Goal: Navigation & Orientation: Understand site structure

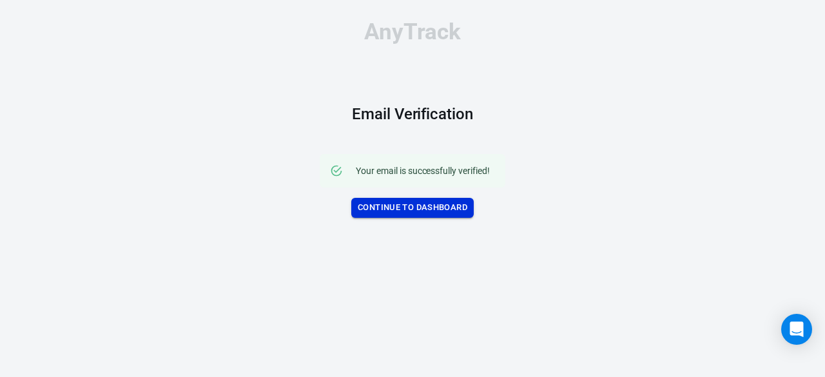
click at [394, 204] on link "Continue to Dashboard" at bounding box center [412, 208] width 122 height 20
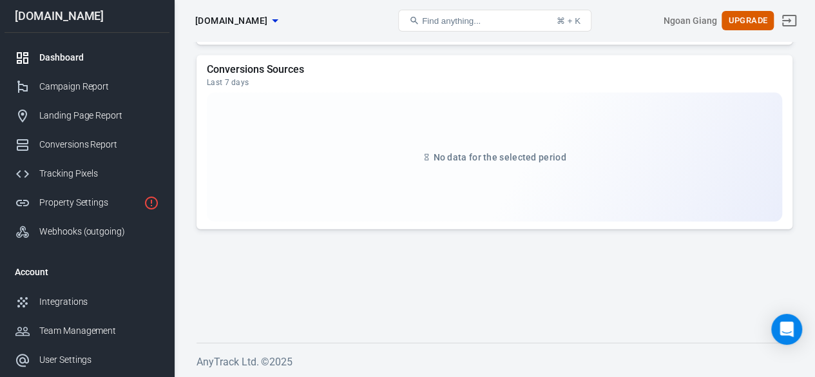
scroll to position [1045, 0]
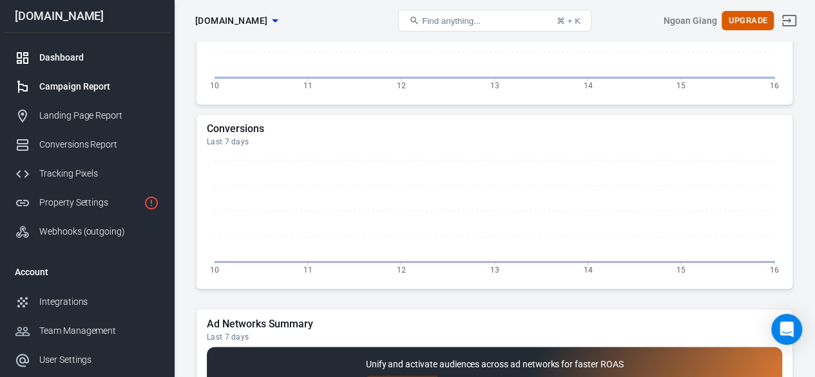
click at [53, 86] on div "Campaign Report" at bounding box center [99, 87] width 120 height 14
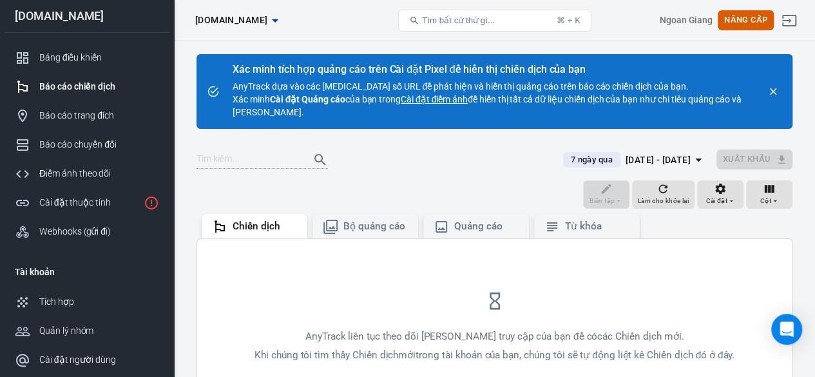
click at [770, 93] on icon "đóng" at bounding box center [773, 92] width 12 height 12
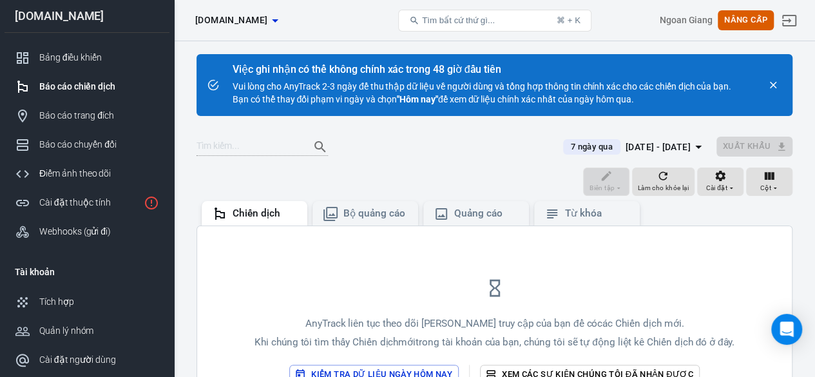
click at [772, 82] on icon "đóng" at bounding box center [773, 85] width 12 height 12
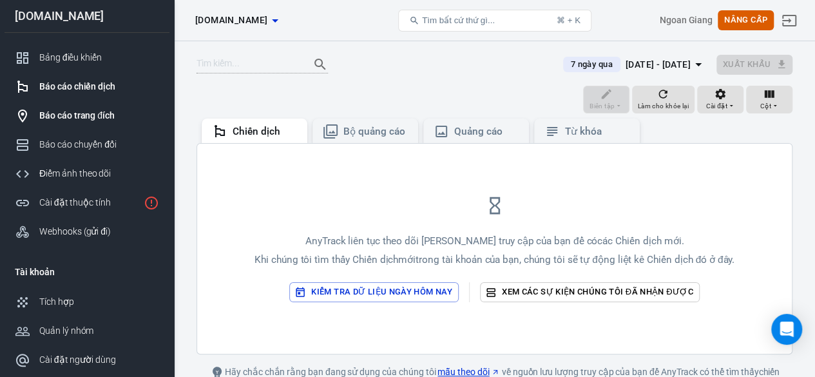
click at [93, 113] on font "Báo cáo trang đích" at bounding box center [76, 115] width 75 height 10
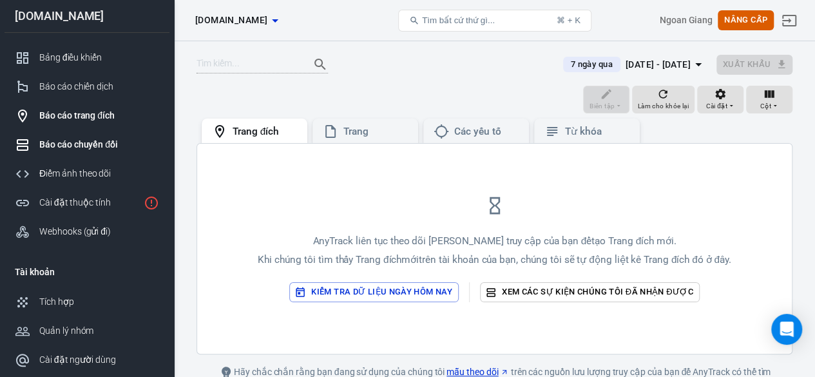
click at [74, 142] on font "Báo cáo chuyển đổi" at bounding box center [78, 144] width 79 height 10
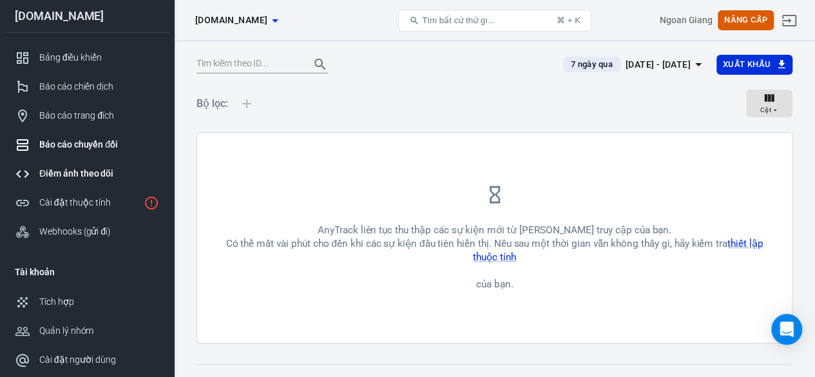
click at [61, 175] on font "Điểm ảnh theo dõi" at bounding box center [76, 173] width 74 height 10
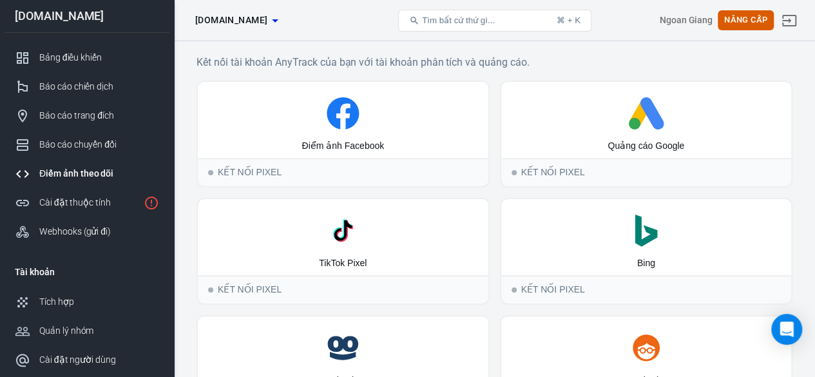
scroll to position [131, 0]
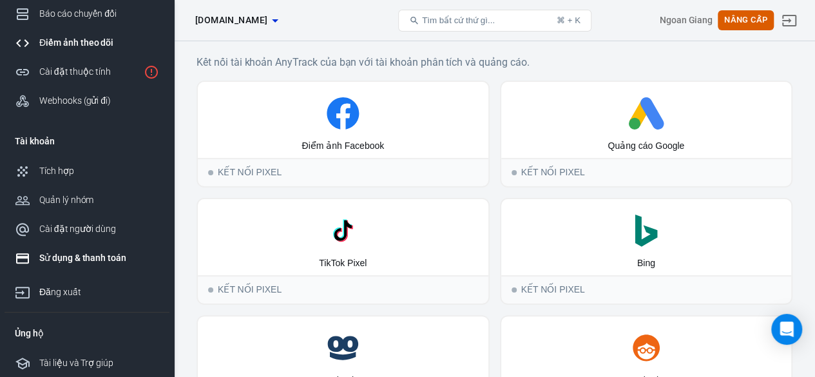
click at [39, 256] on font "Sử dụng & thanh toán" at bounding box center [82, 258] width 87 height 10
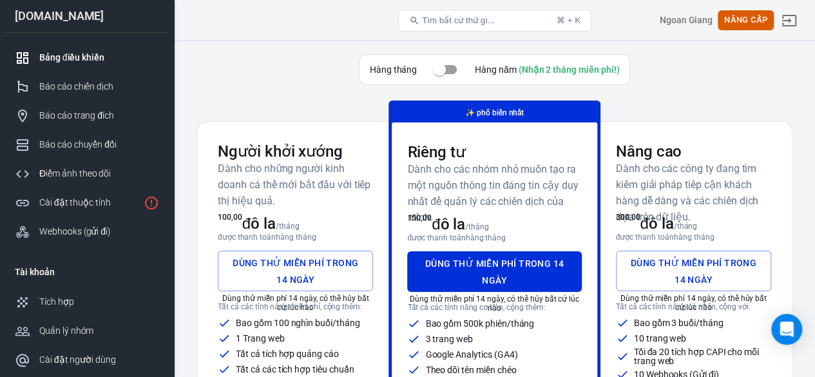
click at [67, 48] on link "Bảng điều khiển" at bounding box center [87, 57] width 165 height 29
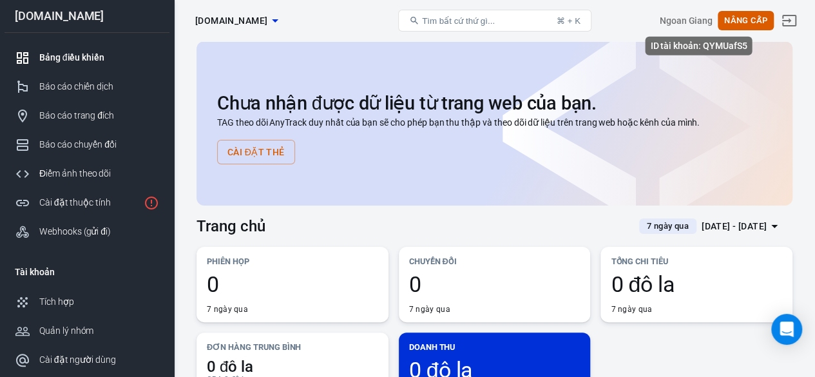
click at [689, 19] on font "Ngoan Giang" at bounding box center [686, 20] width 53 height 10
